Goal: Transaction & Acquisition: Purchase product/service

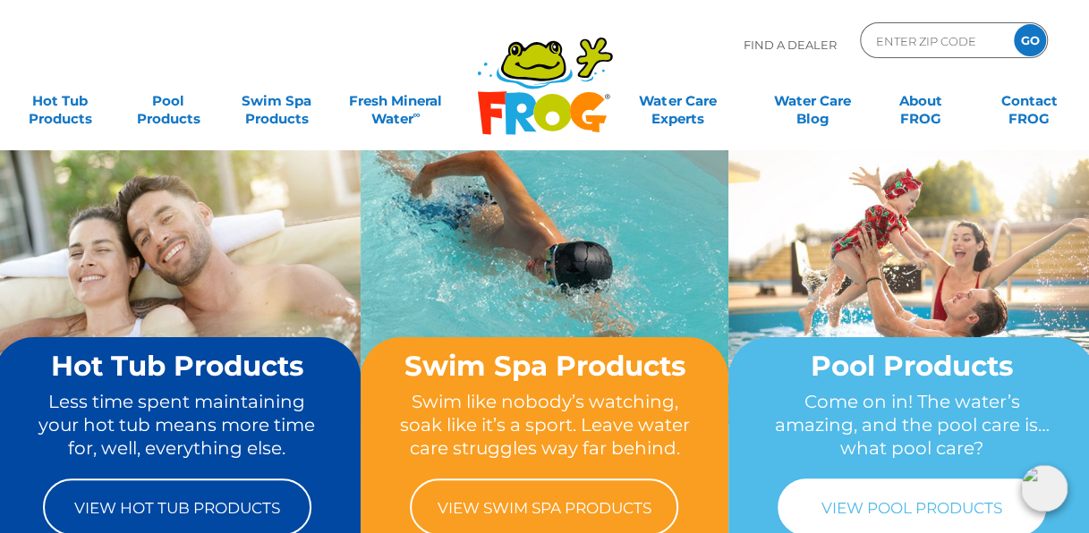
click at [878, 494] on link "View Pool Products" at bounding box center [911, 507] width 268 height 57
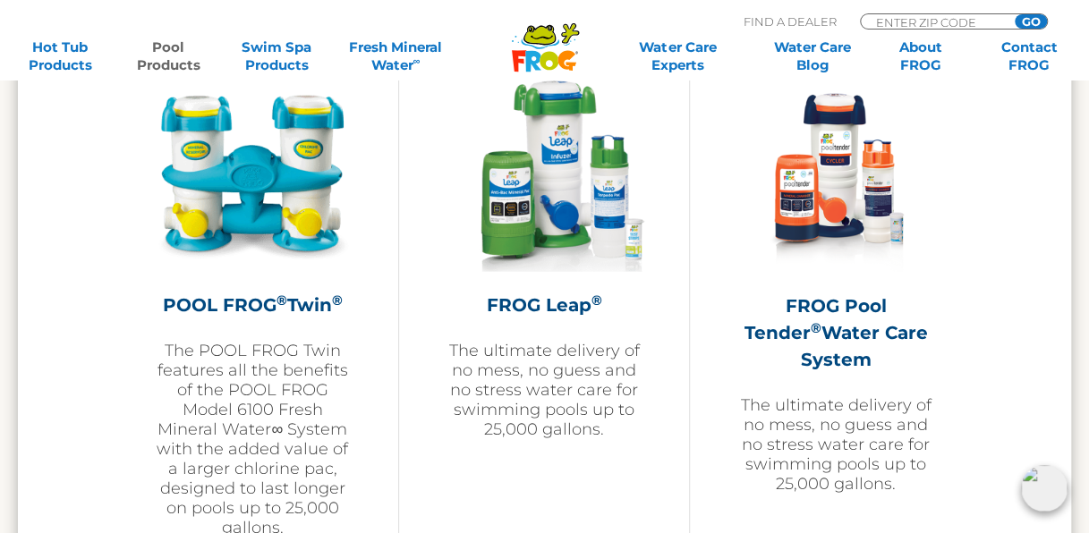
scroll to position [3262, 0]
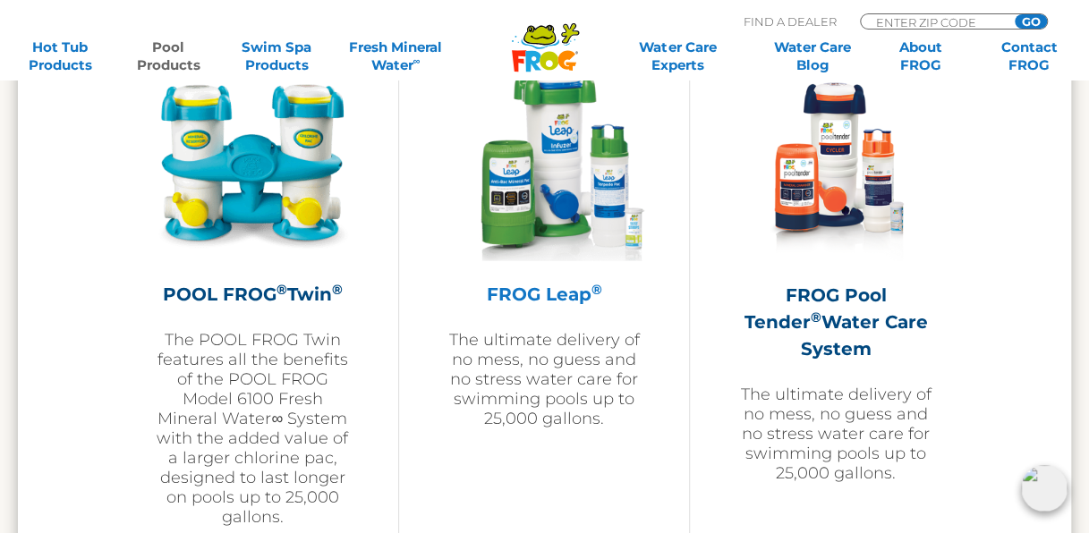
click at [546, 193] on img at bounding box center [544, 163] width 201 height 201
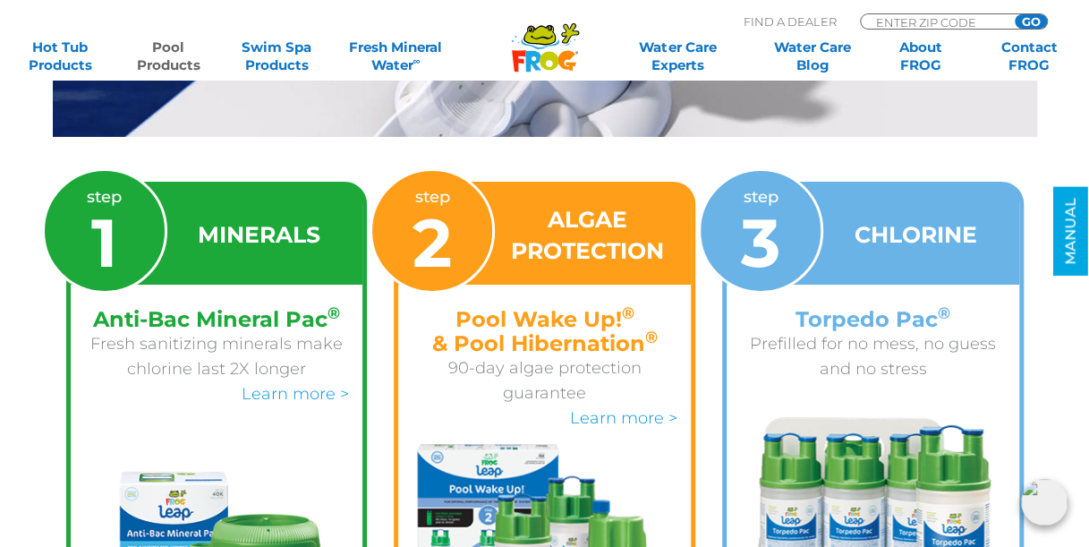
scroll to position [2863, 0]
